Goal: Find specific page/section: Find specific page/section

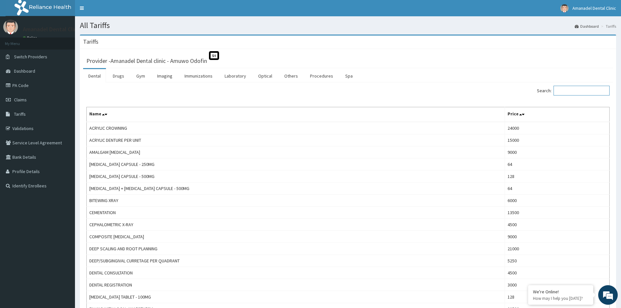
click at [571, 91] on input "Search:" at bounding box center [581, 91] width 56 height 10
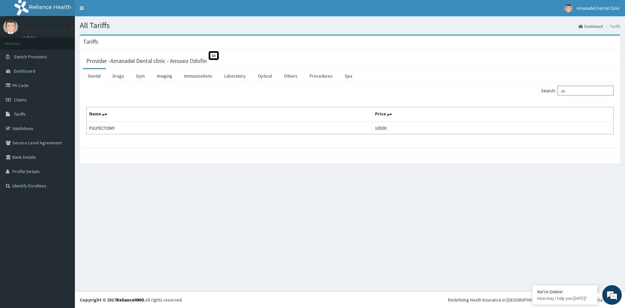
type input "p"
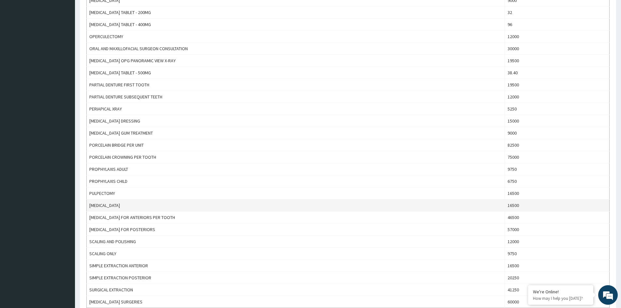
scroll to position [423, 0]
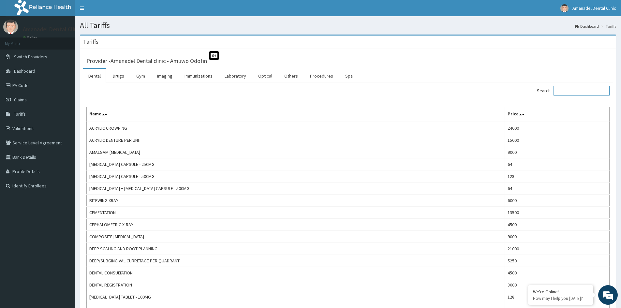
click at [563, 93] on input "Search:" at bounding box center [581, 91] width 56 height 10
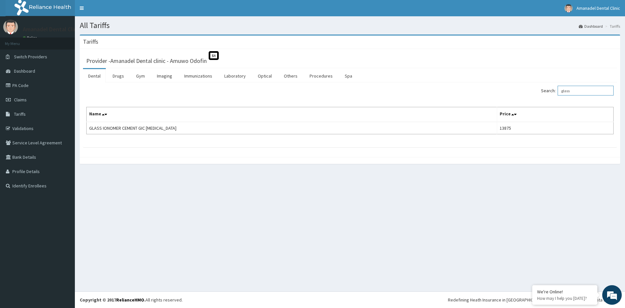
type input "glass"
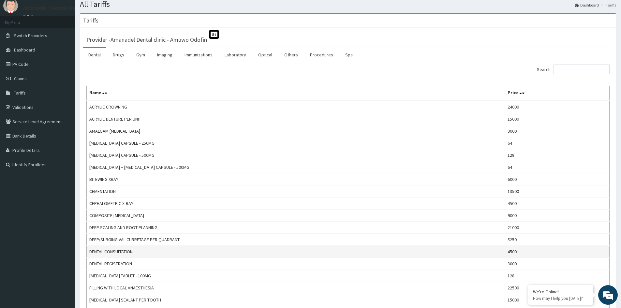
scroll to position [33, 0]
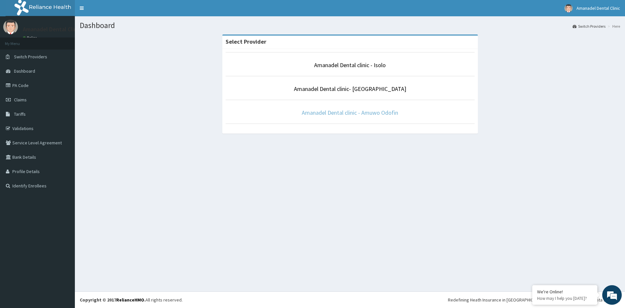
click at [387, 115] on link "Amanadel Dental clinic - Amuwo Odofin" at bounding box center [350, 112] width 96 height 7
click at [48, 86] on link "PA Code" at bounding box center [37, 85] width 75 height 14
